Goal: Check status: Check status

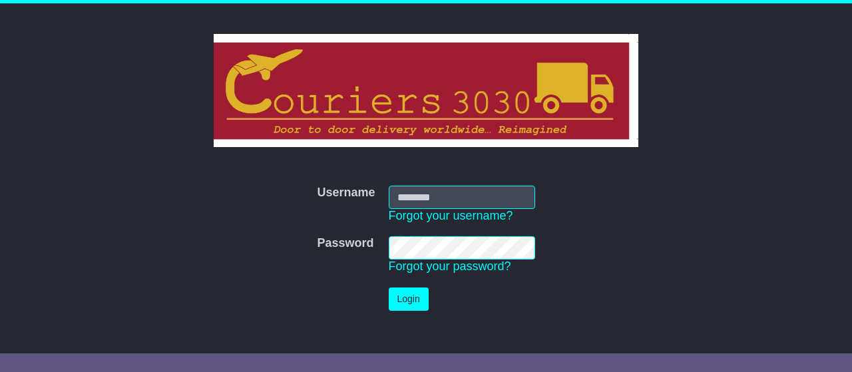
type input "**********"
click at [400, 296] on button "Login" at bounding box center [409, 299] width 40 height 23
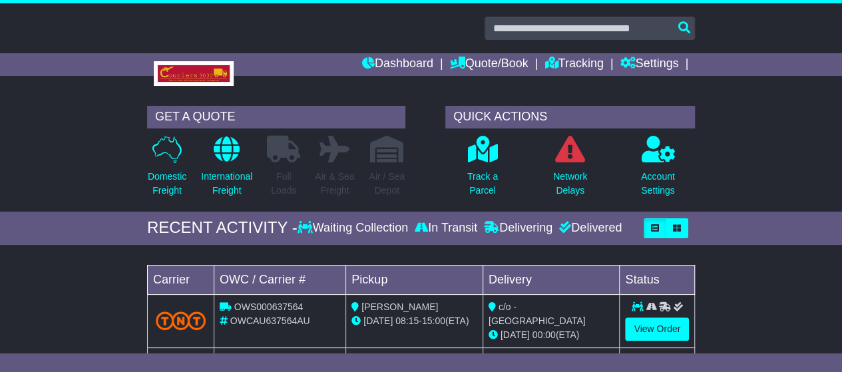
click at [280, 304] on span "OWS000637564" at bounding box center [268, 307] width 69 height 11
copy span "OWS000637564"
